Goal: Transaction & Acquisition: Subscribe to service/newsletter

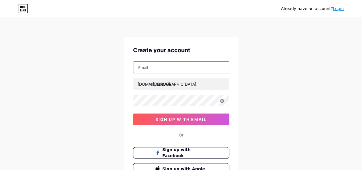
click at [185, 68] on input "text" at bounding box center [180, 66] width 95 height 11
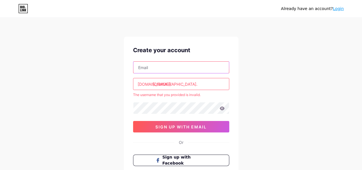
type input "[EMAIL_ADDRESS][DOMAIN_NAME]"
click at [190, 84] on input "[DEMOGRAPHIC_DATA]." at bounding box center [180, 83] width 95 height 11
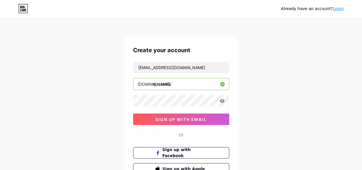
type input "shivaweb"
click at [222, 101] on icon at bounding box center [221, 101] width 5 height 4
click at [223, 99] on icon at bounding box center [222, 101] width 6 height 6
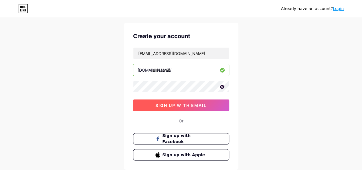
scroll to position [14, 0]
click at [212, 105] on button "sign up with email" at bounding box center [181, 104] width 96 height 11
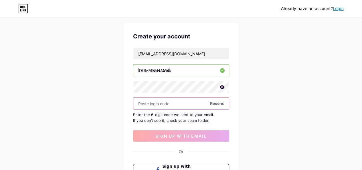
click at [189, 103] on input "text" at bounding box center [180, 102] width 95 height 11
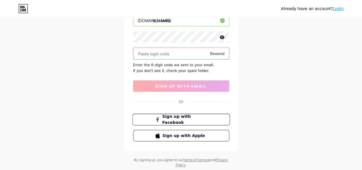
scroll to position [64, 0]
click at [196, 136] on span "Sign up with Apple" at bounding box center [184, 135] width 45 height 6
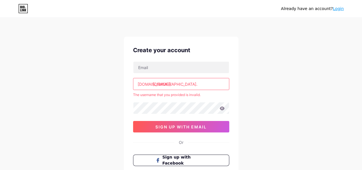
click at [179, 84] on input "[DEMOGRAPHIC_DATA]." at bounding box center [180, 83] width 95 height 11
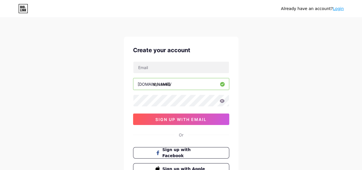
type input "shivaweb"
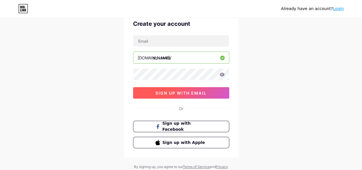
scroll to position [6, 0]
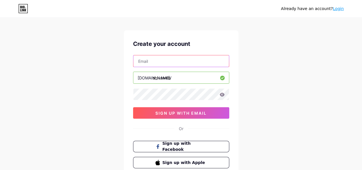
click at [208, 63] on input "text" at bounding box center [180, 60] width 95 height 11
type input "[EMAIL_ADDRESS][DOMAIN_NAME]"
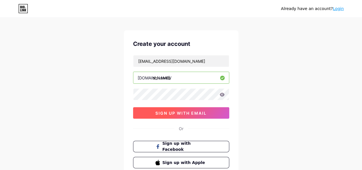
click at [184, 115] on button "sign up with email" at bounding box center [181, 112] width 96 height 11
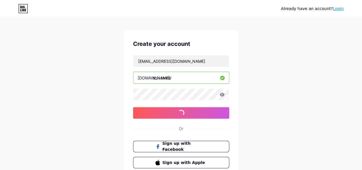
scroll to position [49, 0]
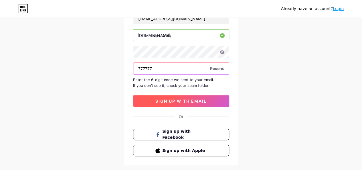
type input "777777"
click at [196, 101] on span "sign up with email" at bounding box center [180, 100] width 51 height 5
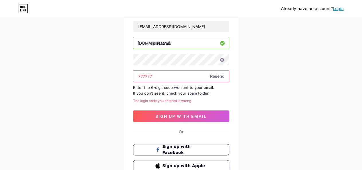
scroll to position [41, 0]
drag, startPoint x: 181, startPoint y: 83, endPoint x: 134, endPoint y: 75, distance: 47.2
click at [102, 81] on div "Already have an account? Login Create your account shivasitework@gmail.com bio.…" at bounding box center [181, 87] width 362 height 256
drag, startPoint x: 158, startPoint y: 74, endPoint x: 109, endPoint y: 76, distance: 49.2
click at [109, 76] on div "Already have an account? Login Create your account shivasitework@gmail.com bio.…" at bounding box center [181, 87] width 362 height 256
